Goal: Understand process/instructions

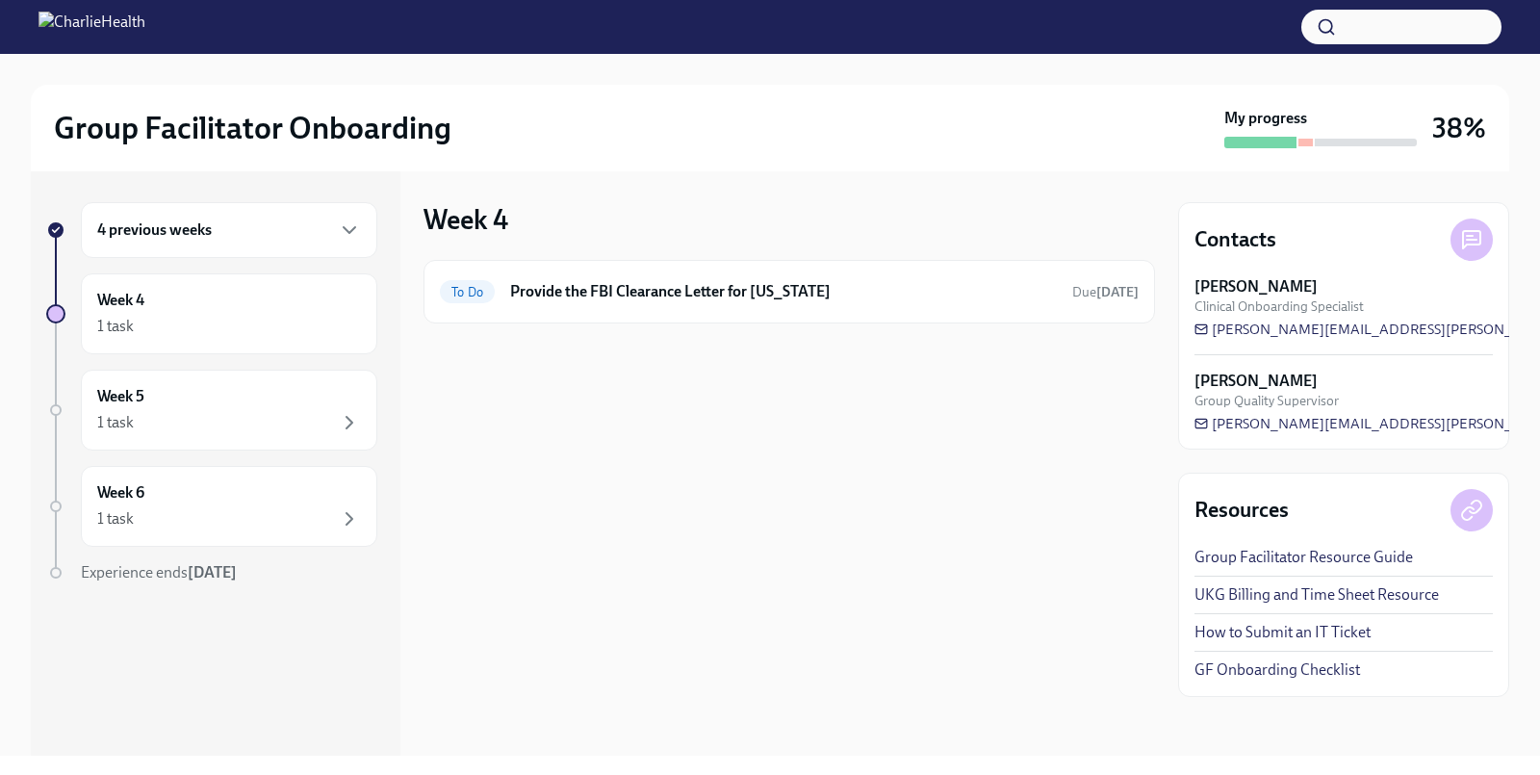
click at [156, 240] on div "4 previous weeks" at bounding box center [229, 230] width 264 height 23
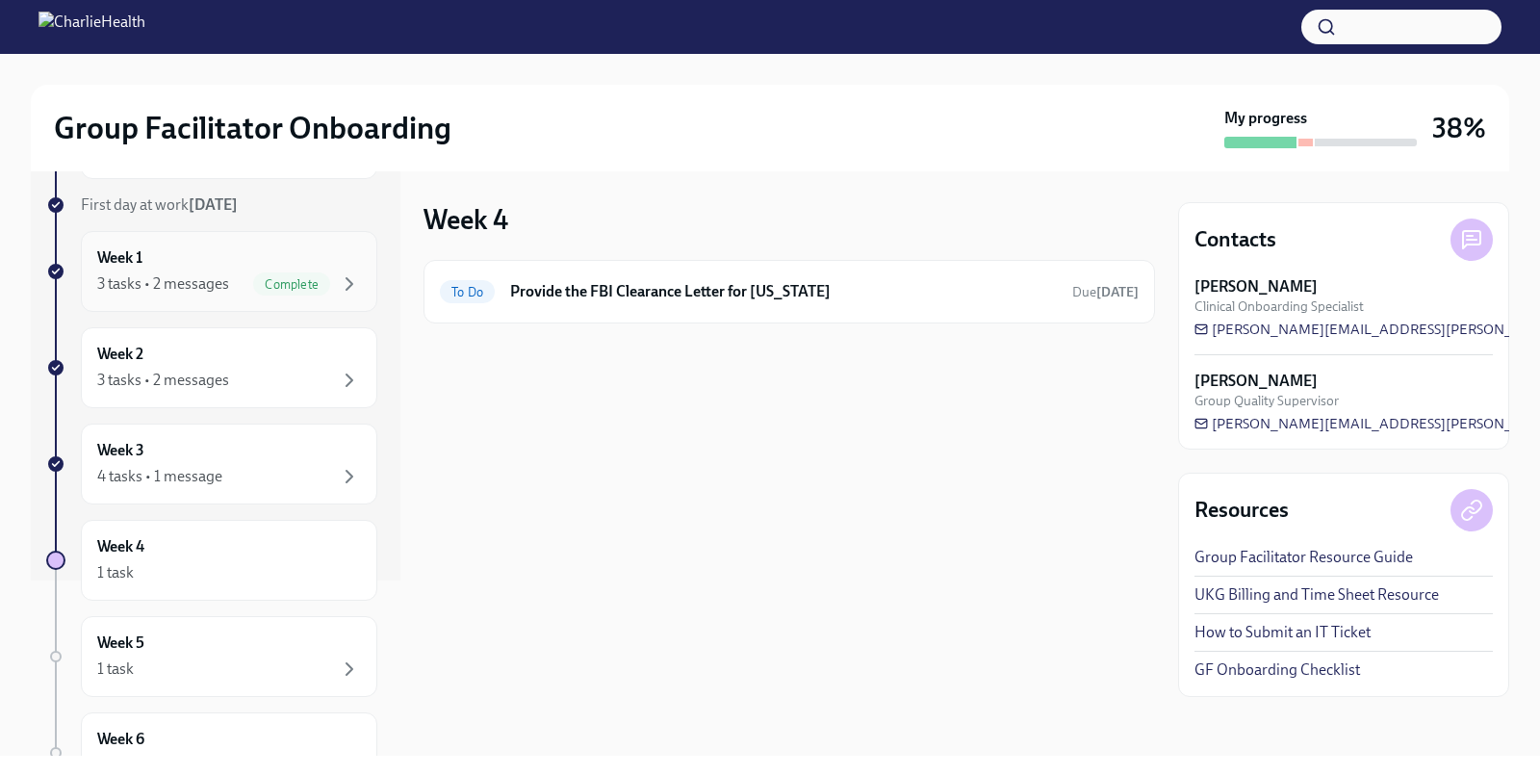
scroll to position [202, 0]
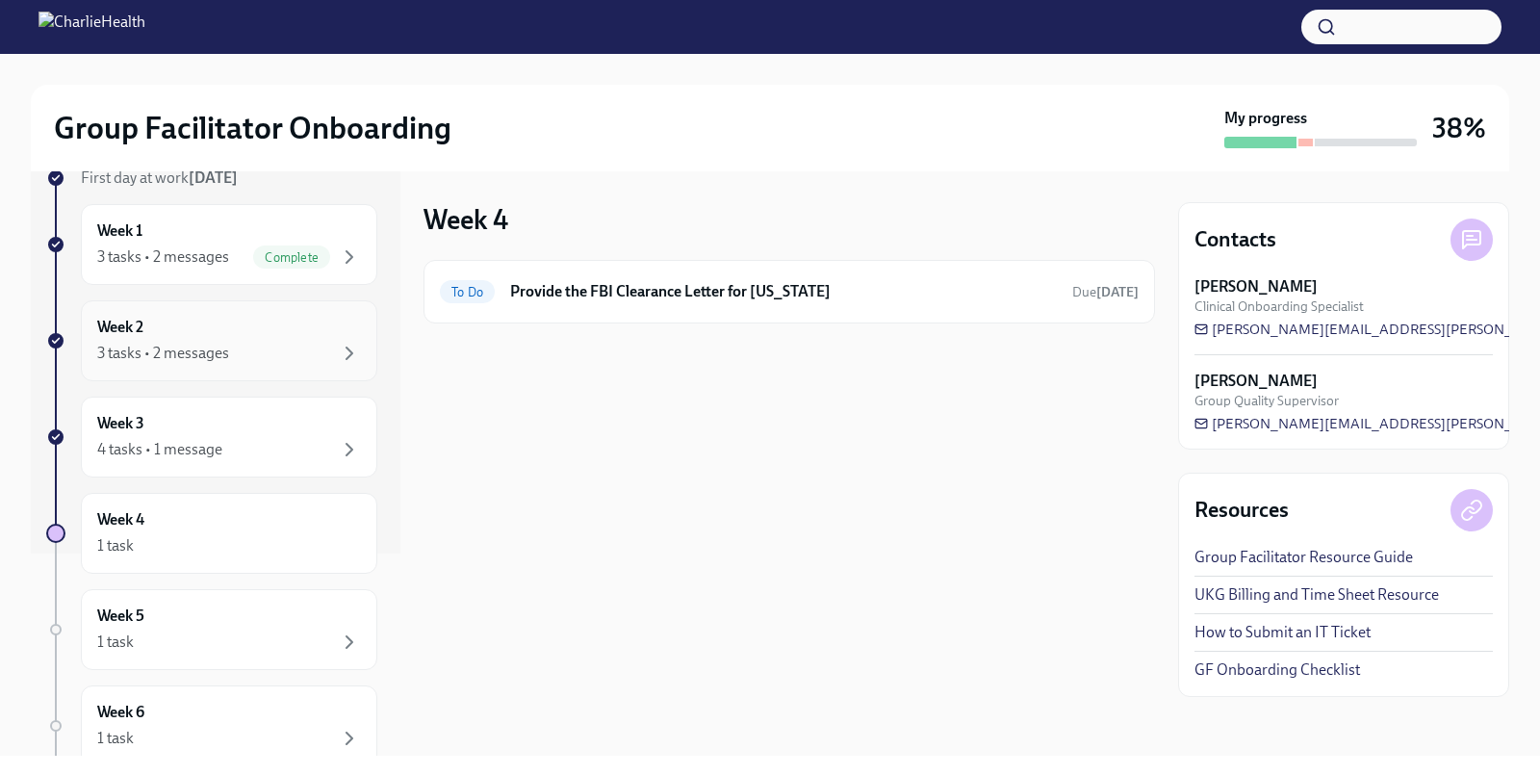
click at [233, 352] on div "3 tasks • 2 messages" at bounding box center [229, 353] width 264 height 23
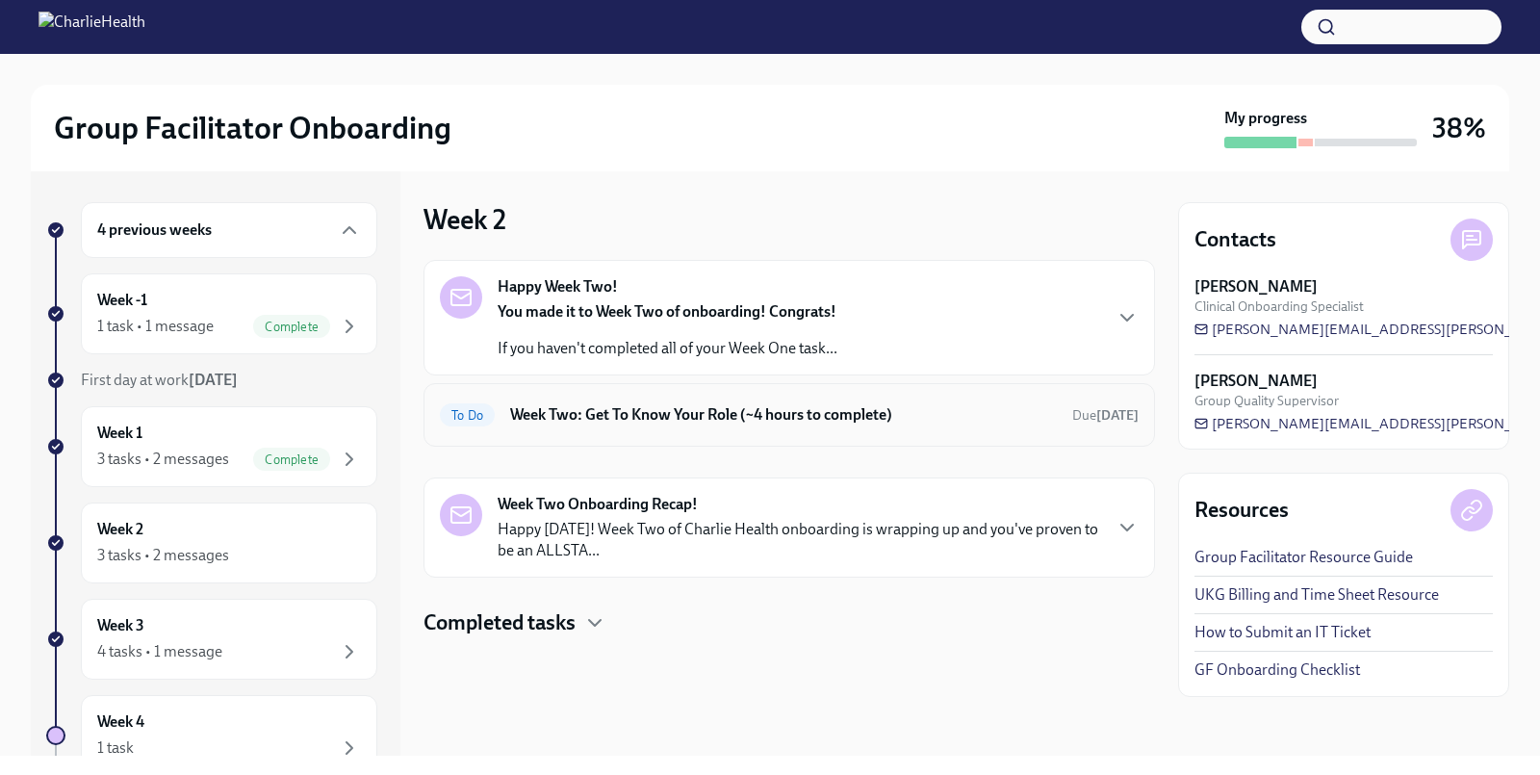
click at [628, 427] on div "To Do Week Two: Get To Know Your Role (~4 hours to complete) Due [DATE]" at bounding box center [789, 415] width 699 height 31
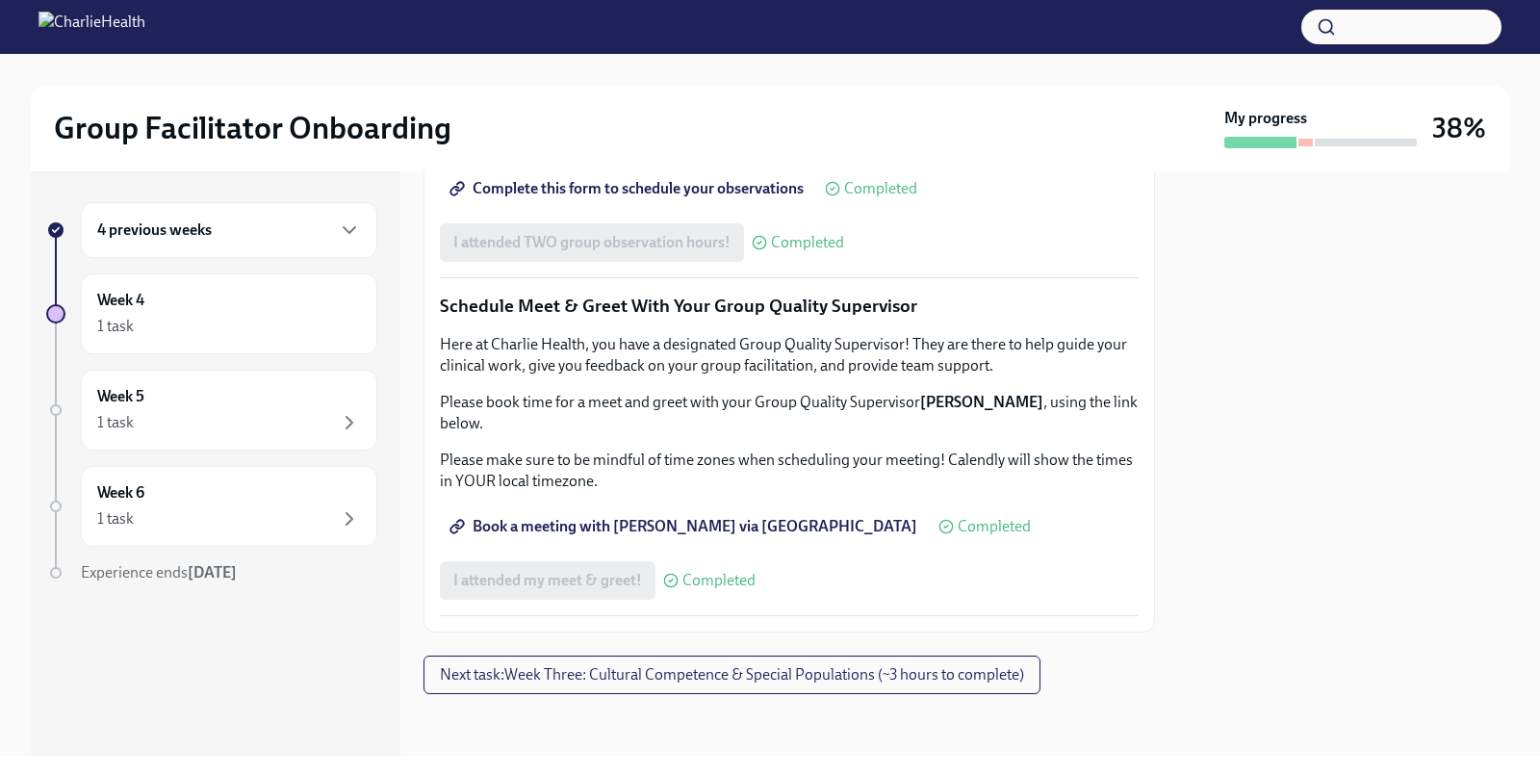
scroll to position [1627, 0]
click at [611, 144] on span "Group Observation Instructions" at bounding box center [568, 134] width 231 height 19
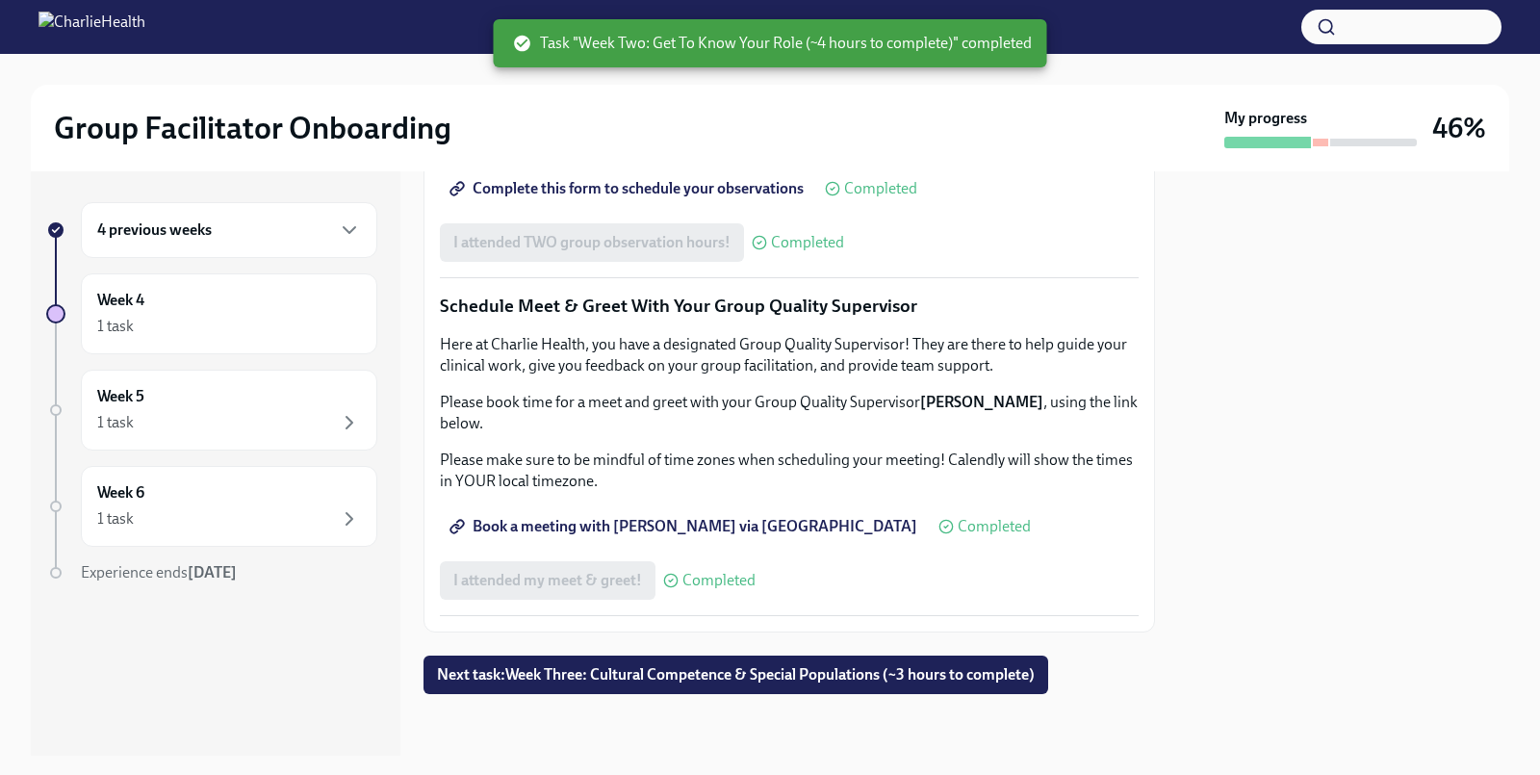
scroll to position [1837, 0]
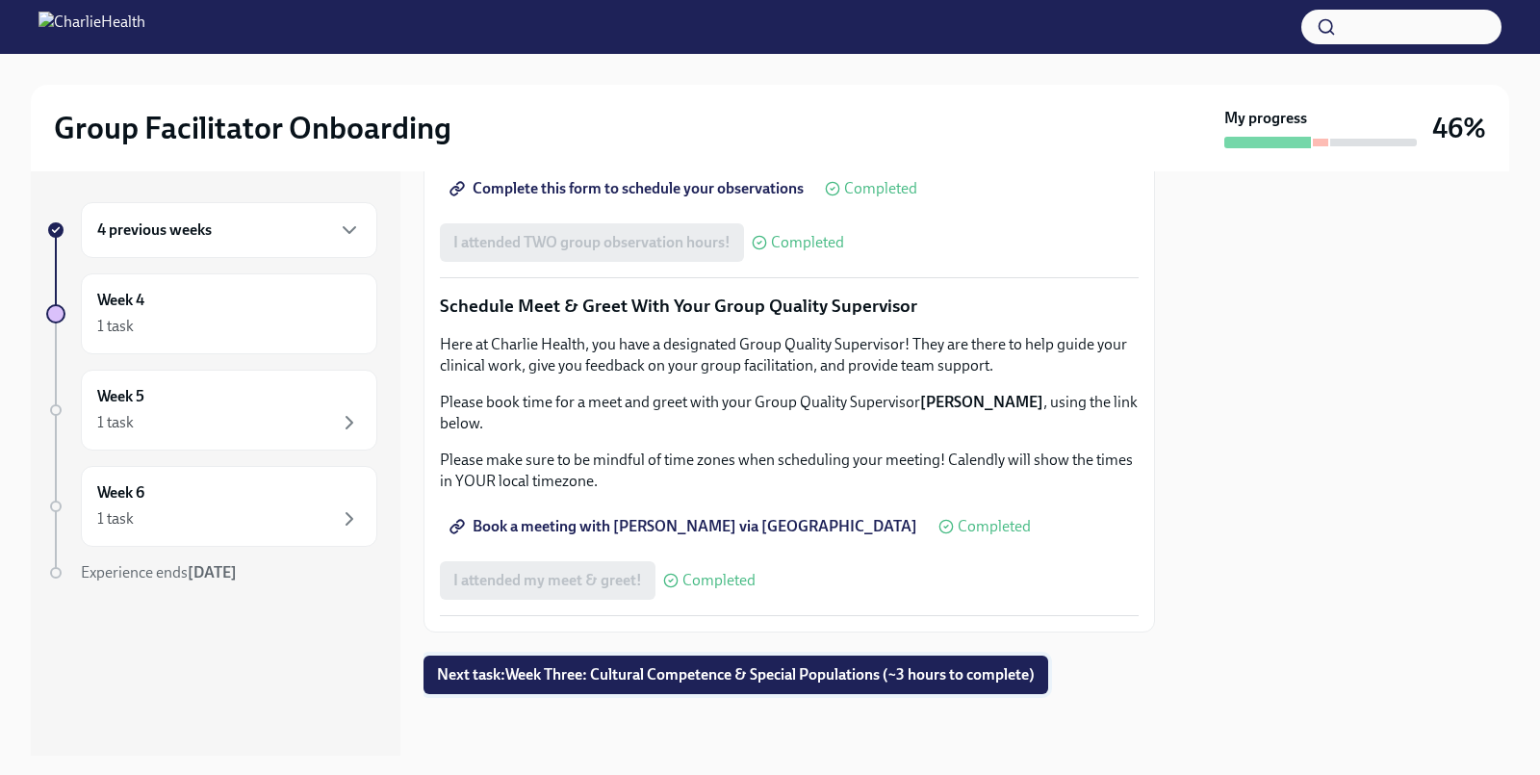
click at [668, 673] on span "Next task : Week Three: Cultural Competence & Special Populations (~3 hours to …" at bounding box center [736, 674] width 598 height 19
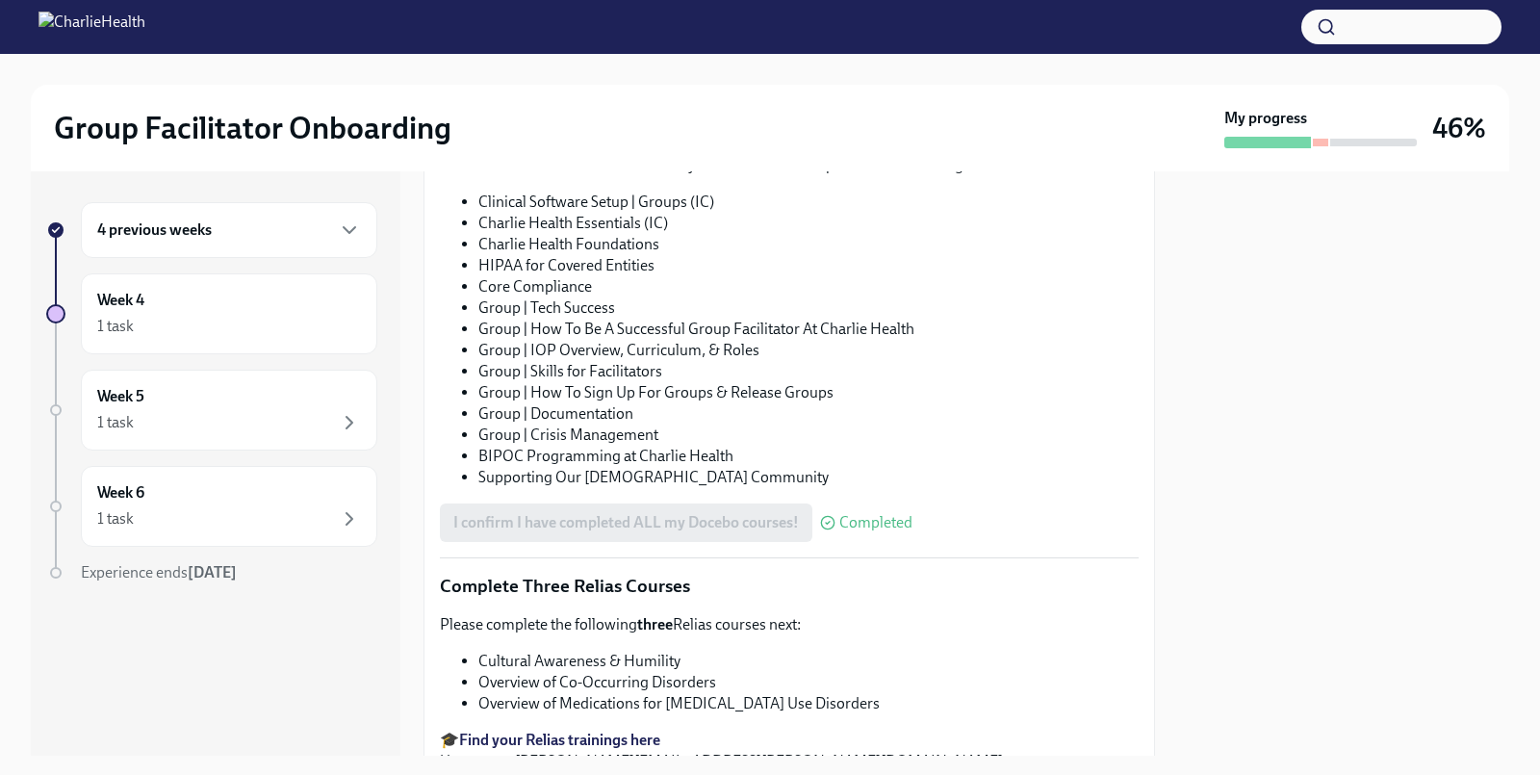
scroll to position [1427, 0]
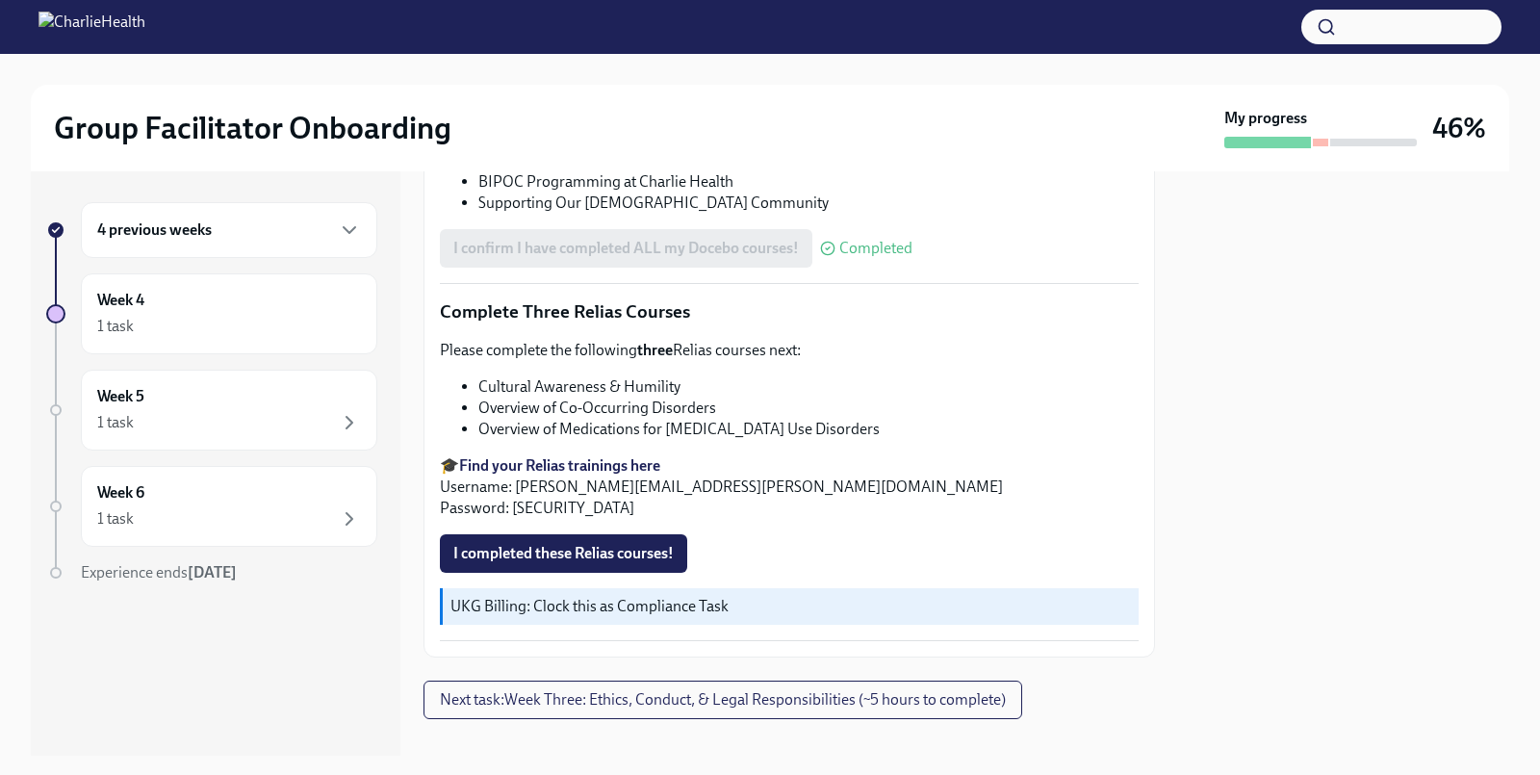
click at [583, 456] on strong "Find your Relias trainings here" at bounding box center [559, 465] width 201 height 18
